Goal: Task Accomplishment & Management: Use online tool/utility

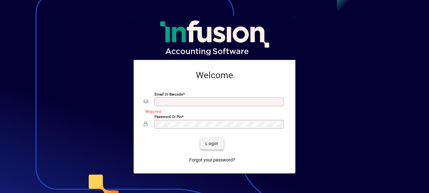
type input "**********"
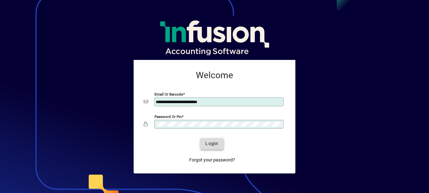
click at [209, 143] on span "Login" at bounding box center [212, 144] width 13 height 7
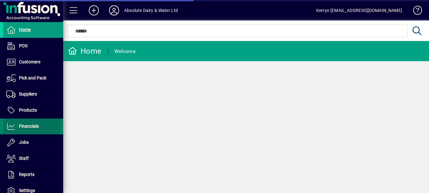
click at [28, 122] on span at bounding box center [33, 126] width 60 height 15
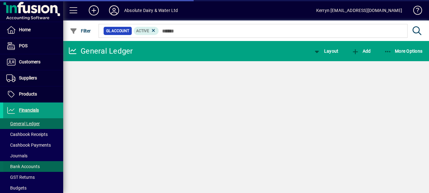
click at [26, 164] on span "Bank Accounts" at bounding box center [21, 167] width 37 height 7
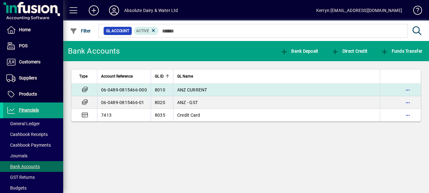
click at [190, 89] on span "ANZ CURRENT" at bounding box center [192, 90] width 30 height 5
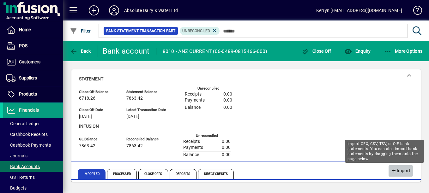
click at [407, 169] on span "Import" at bounding box center [400, 171] width 19 height 10
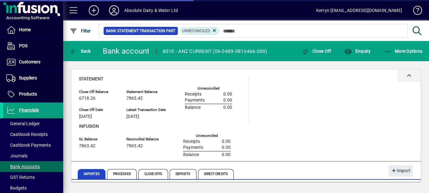
click at [410, 79] on div at bounding box center [409, 76] width 24 height 13
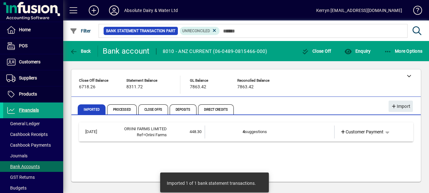
click at [252, 130] on td "4 suggestions" at bounding box center [270, 132] width 55 height 13
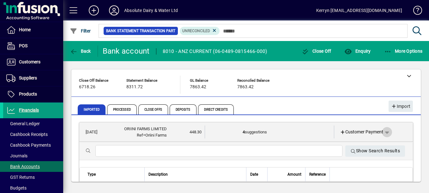
click at [384, 131] on span "button" at bounding box center [387, 132] width 15 height 15
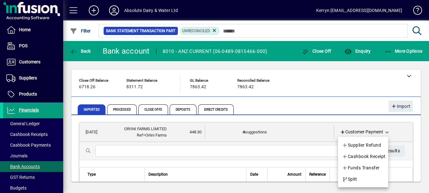
click at [353, 130] on div at bounding box center [214, 96] width 429 height 193
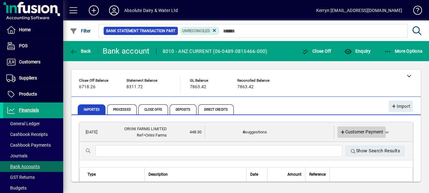
click at [349, 132] on span "Customer Payment" at bounding box center [362, 132] width 44 height 7
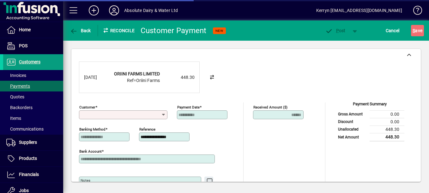
click at [128, 114] on input "Customer" at bounding box center [121, 115] width 81 height 5
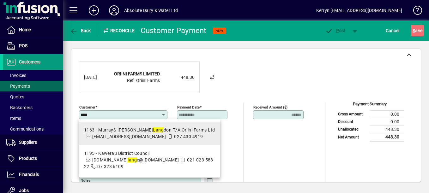
click at [123, 133] on div "1163 - Murray& [PERSON_NAME] don T/A Oriini Farms Ltd" at bounding box center [149, 130] width 131 height 7
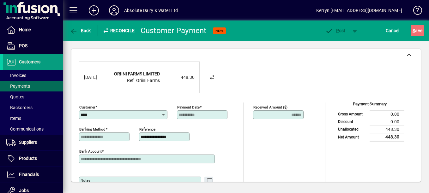
type input "**********"
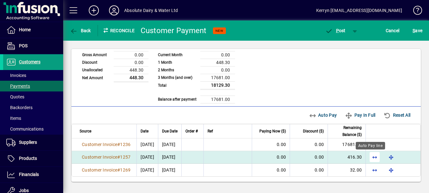
click at [374, 156] on span "button" at bounding box center [374, 157] width 15 height 15
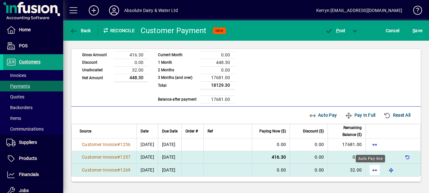
click at [371, 170] on span "button" at bounding box center [374, 170] width 15 height 15
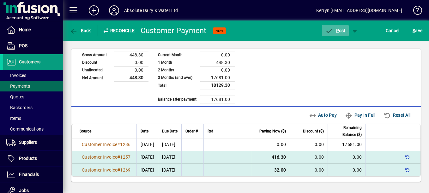
click at [340, 33] on span "P ost" at bounding box center [335, 30] width 21 height 5
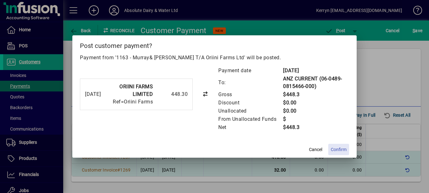
click at [343, 152] on span "Confirm" at bounding box center [339, 150] width 16 height 7
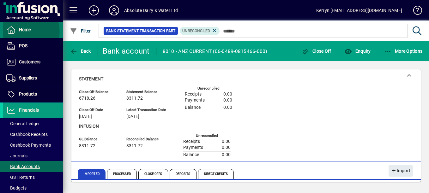
click at [28, 31] on span "Home" at bounding box center [25, 29] width 12 height 5
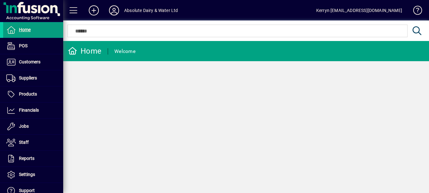
click at [252, 50] on mat-toolbar-row "Home Welcome" at bounding box center [246, 51] width 366 height 20
